Goal: Transaction & Acquisition: Book appointment/travel/reservation

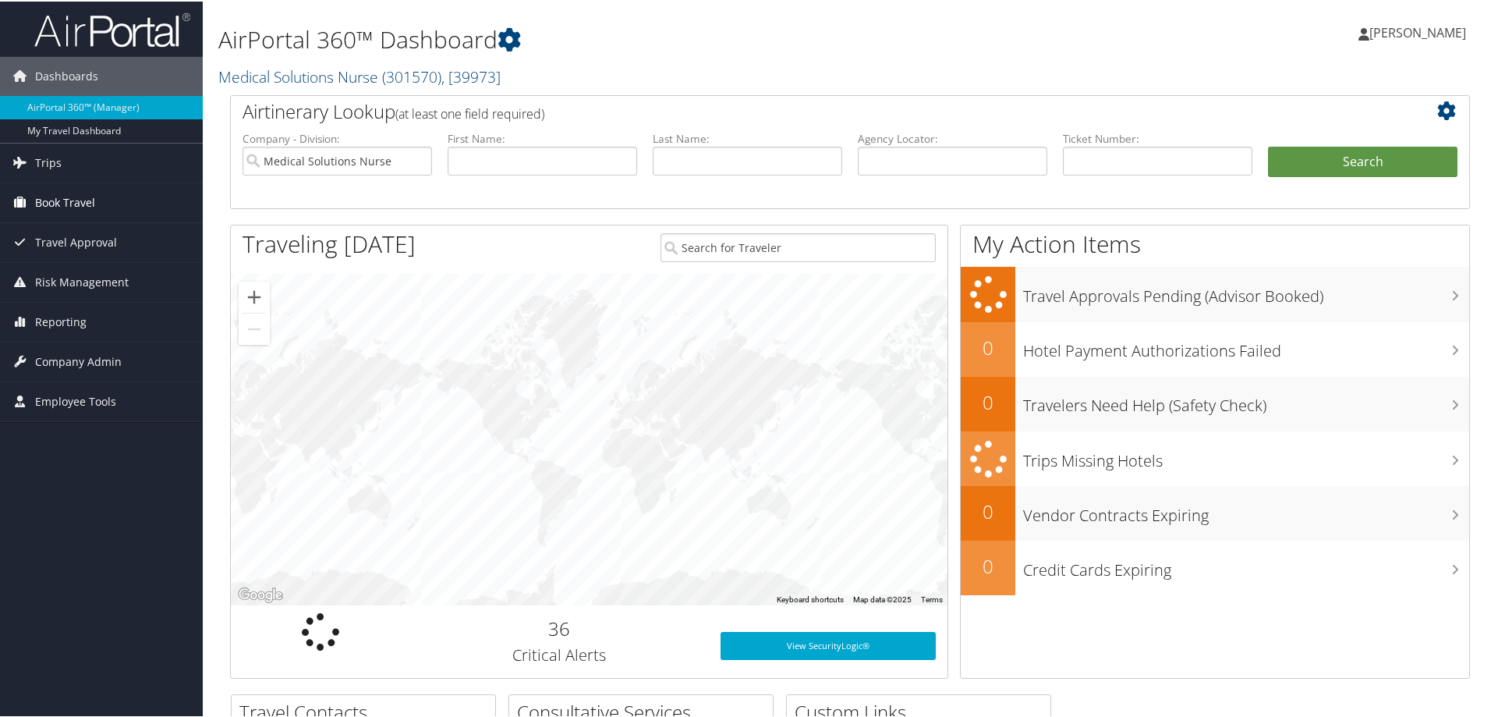
click at [83, 200] on span "Book Travel" at bounding box center [65, 201] width 60 height 39
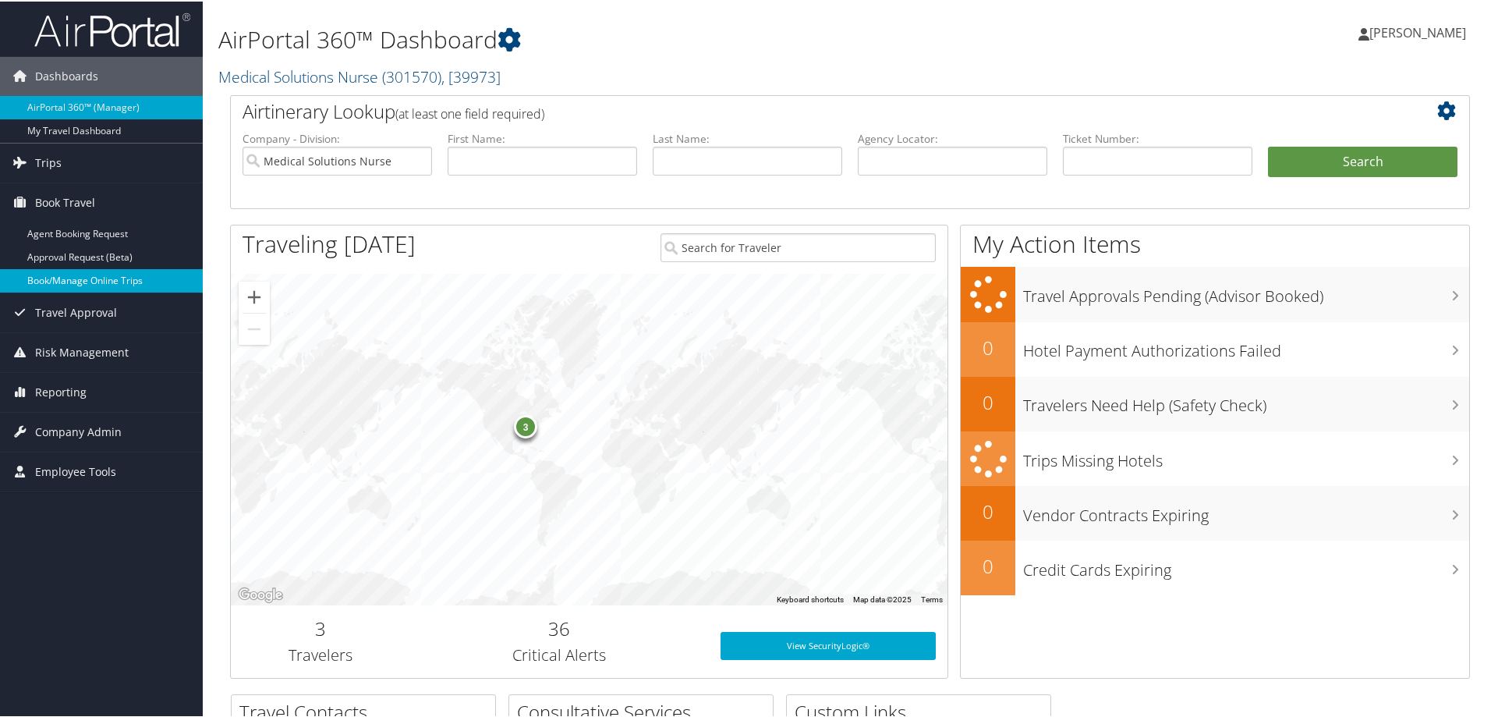
click at [140, 278] on link "Book/Manage Online Trips" at bounding box center [101, 278] width 203 height 23
